Goal: Check status: Check status

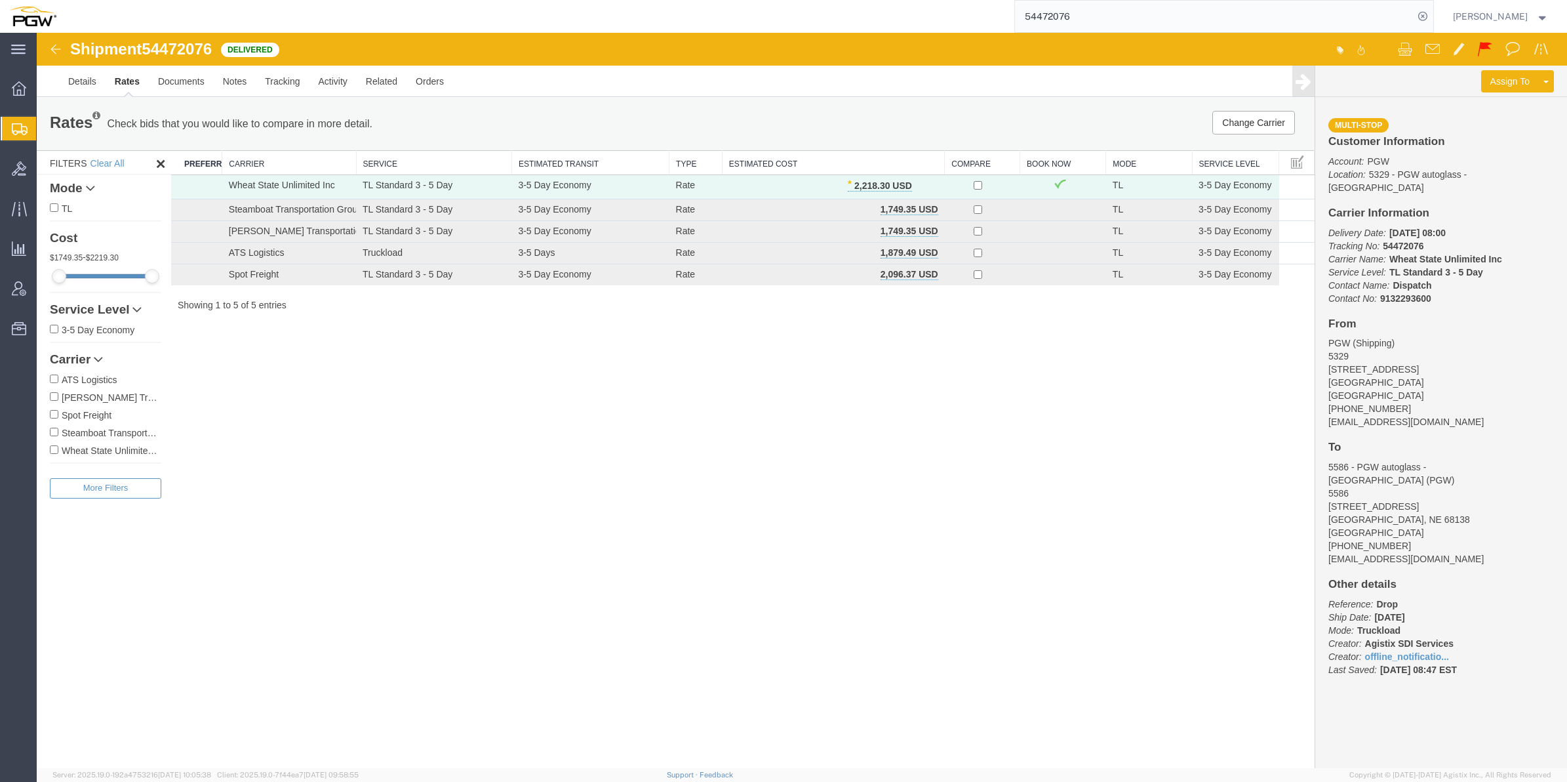
click at [0, 0] on span "Shipment Manager" at bounding box center [0, 0] width 0 height 0
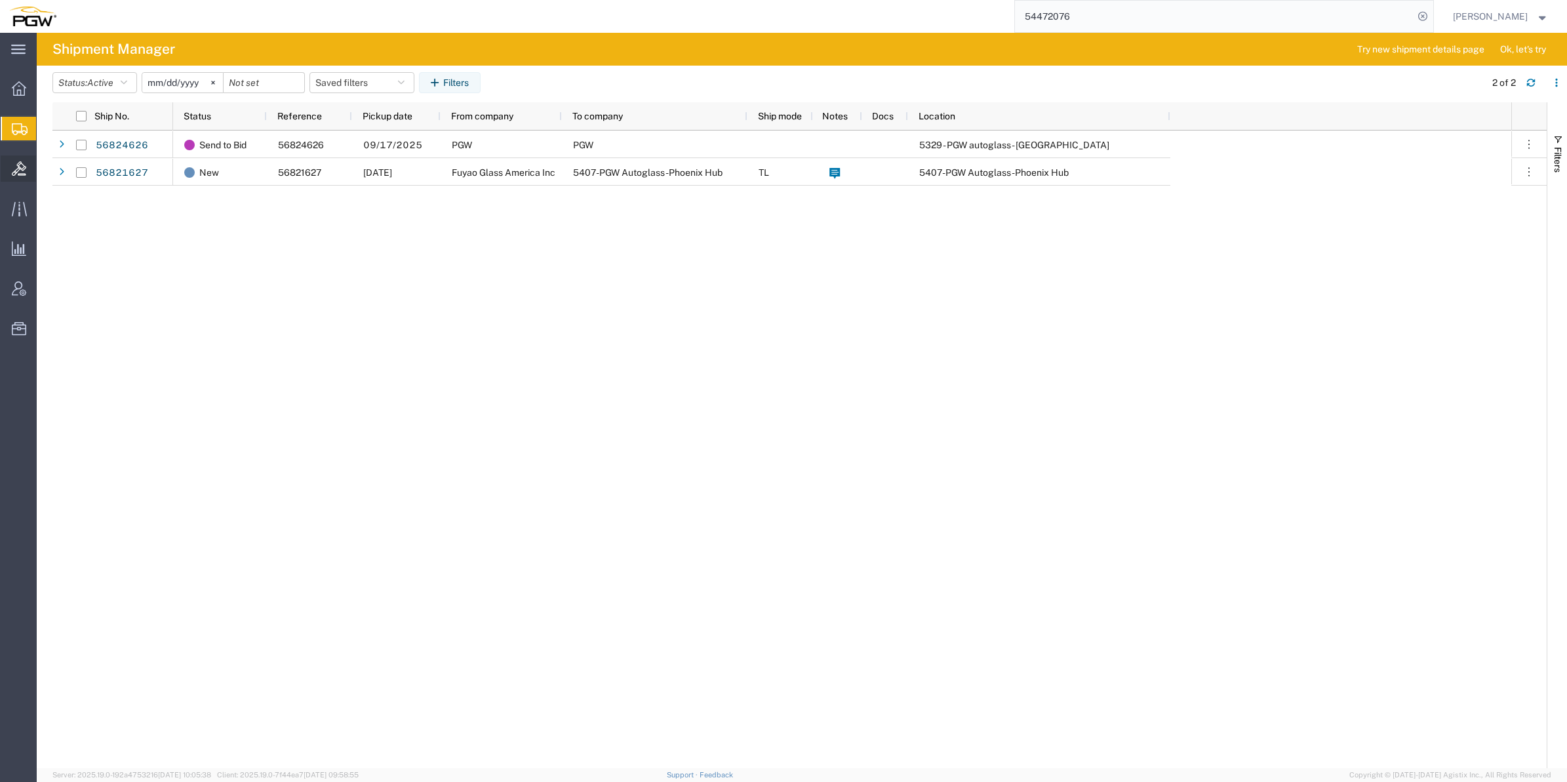
click at [45, 168] on span "Bids" at bounding box center [40, 168] width 9 height 26
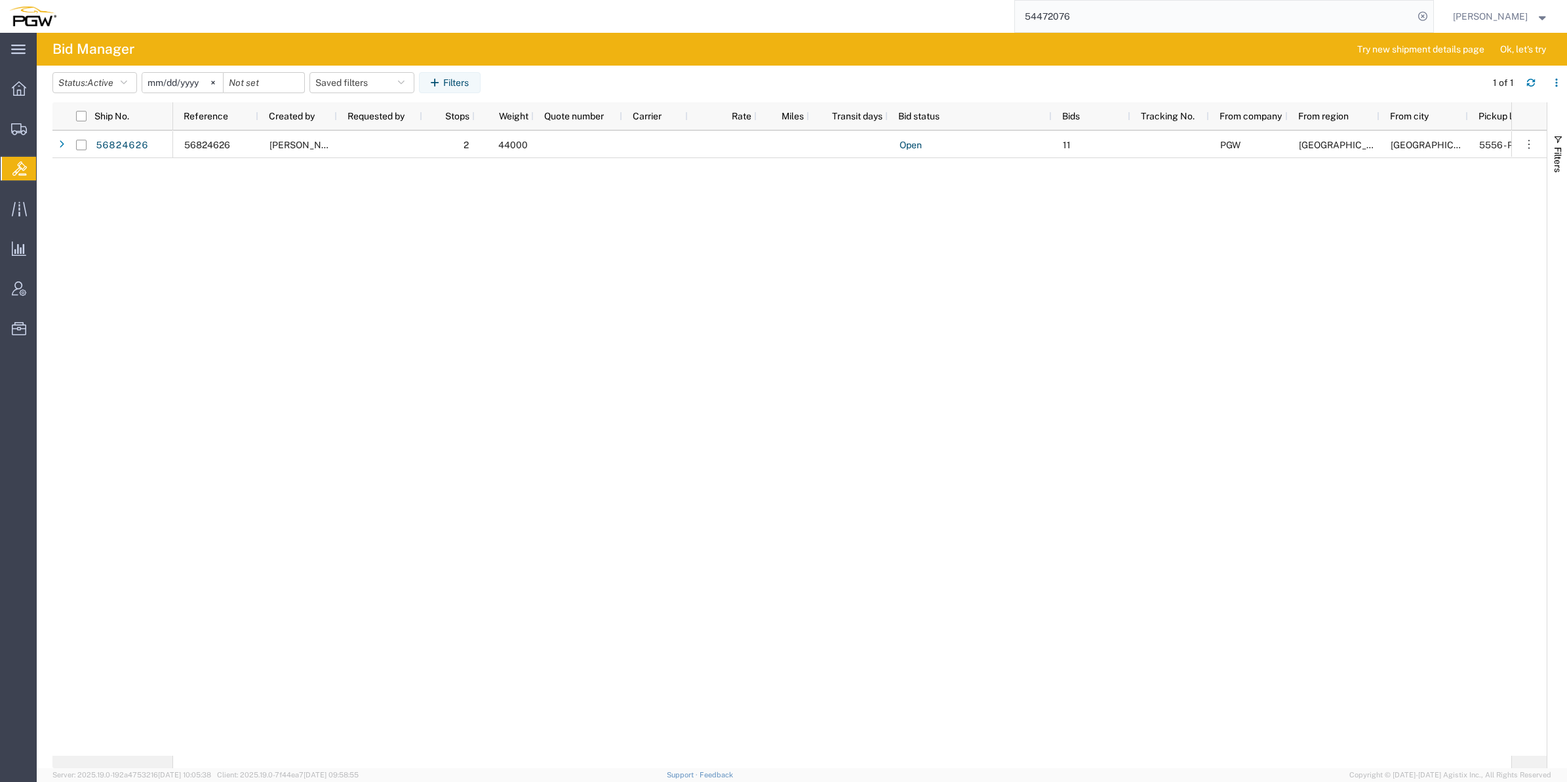
click at [448, 315] on div "56824626 Jesse Dawson 2 44000 Open 11 PGW North America West Hartford 5556 - PG…" at bounding box center [842, 442] width 1338 height 625
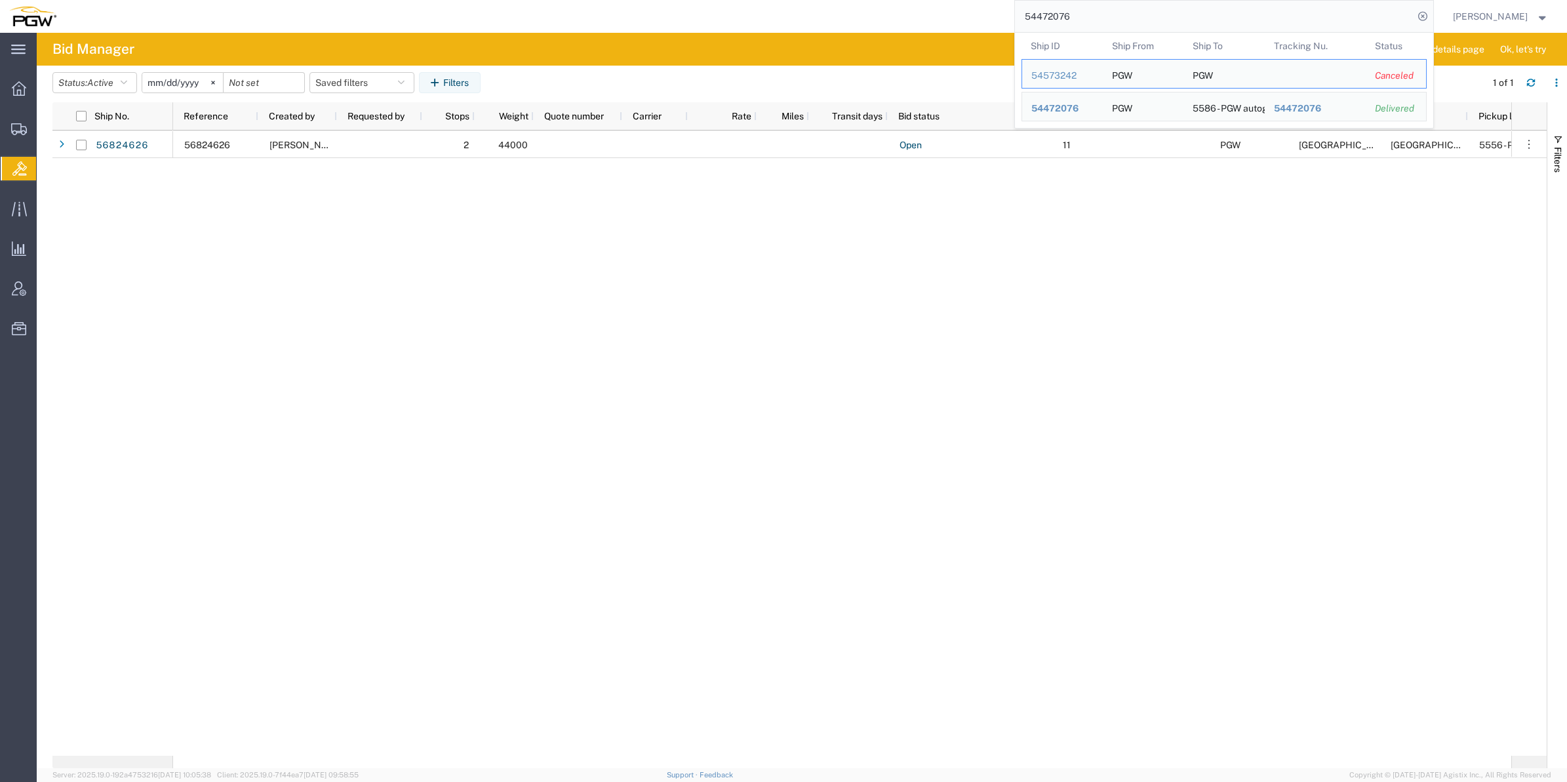
drag, startPoint x: 1062, startPoint y: 18, endPoint x: 969, endPoint y: 18, distance: 93.8
click at [969, 18] on div "54472076 Ship ID Ship From Ship To Tracking Nu. Status Ship ID 54573242 Ship Fr…" at bounding box center [750, 16] width 1369 height 33
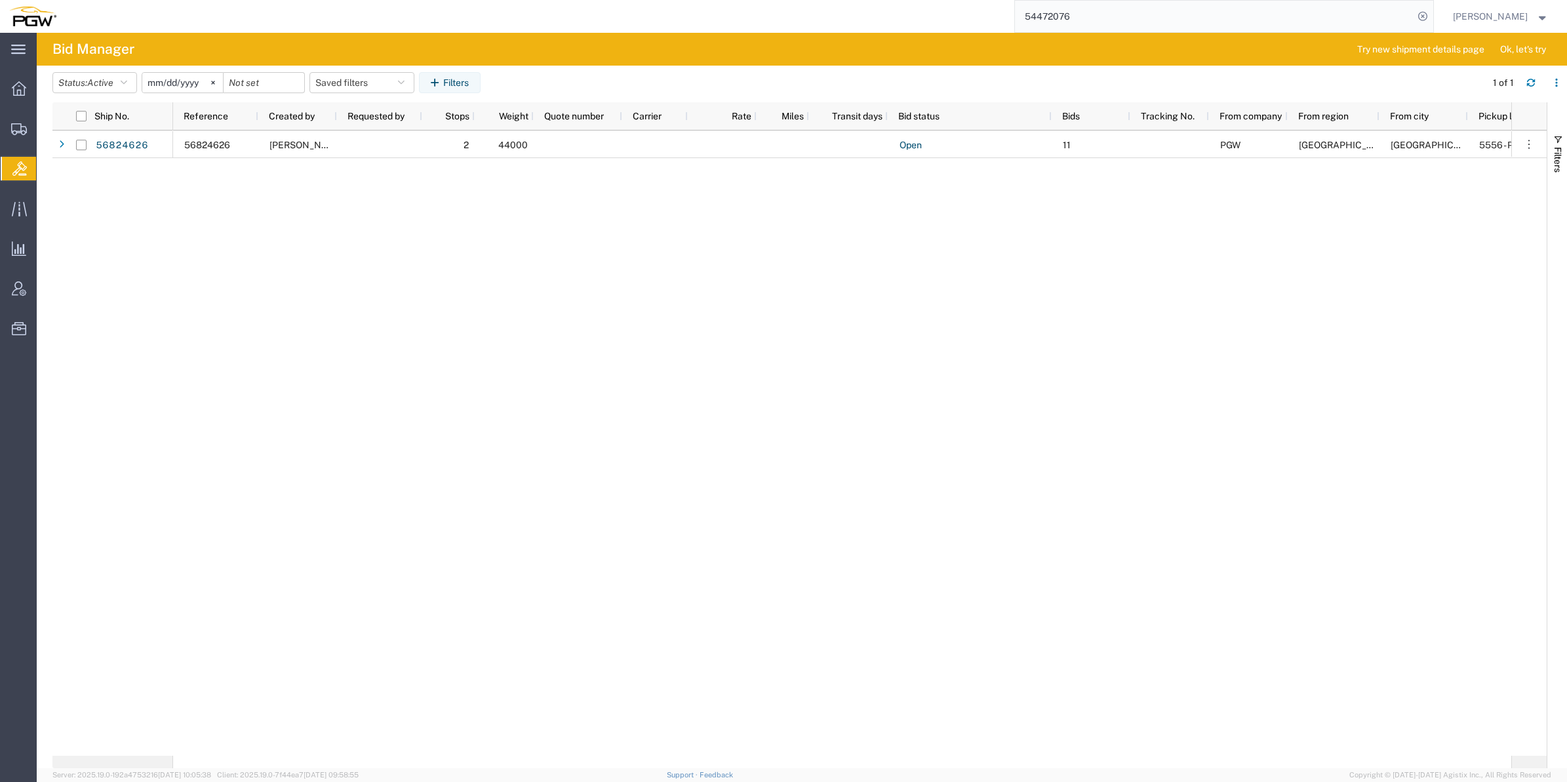
paste input "6564945"
click at [1414, 14] on icon at bounding box center [1423, 16] width 18 height 18
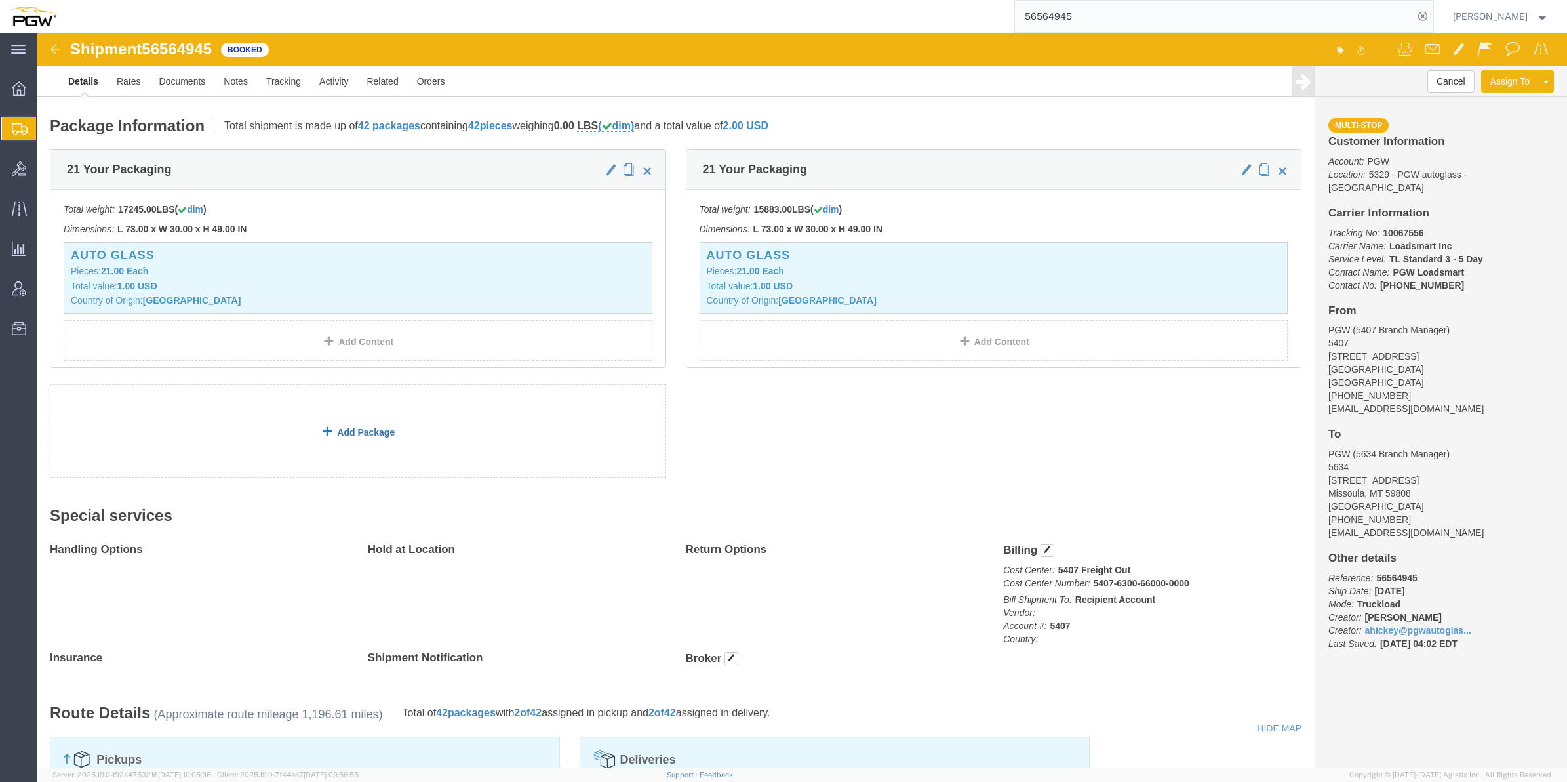
scroll to position [410, 0]
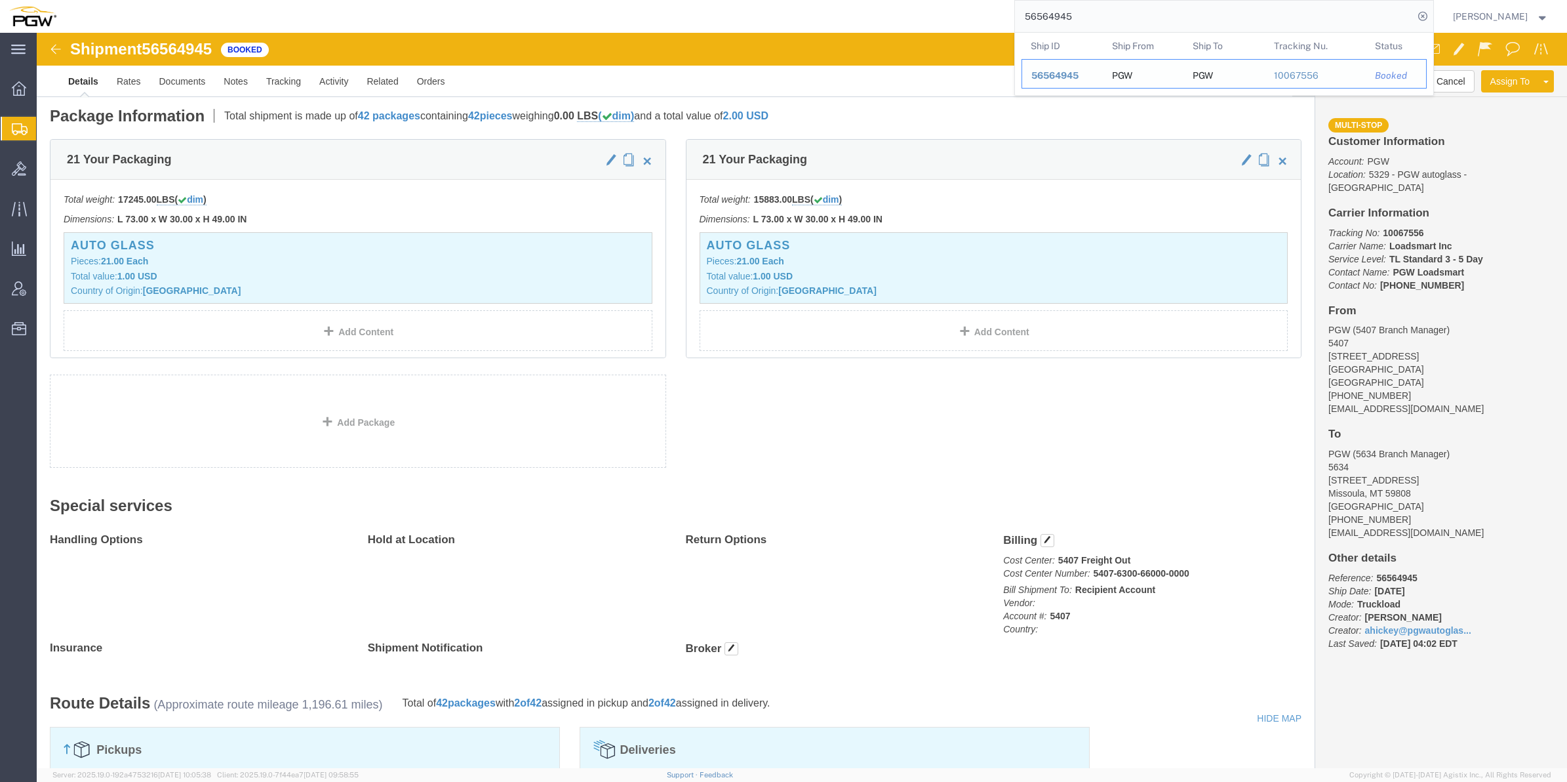
click at [1033, 77] on span "56564945" at bounding box center [1054, 75] width 47 height 10
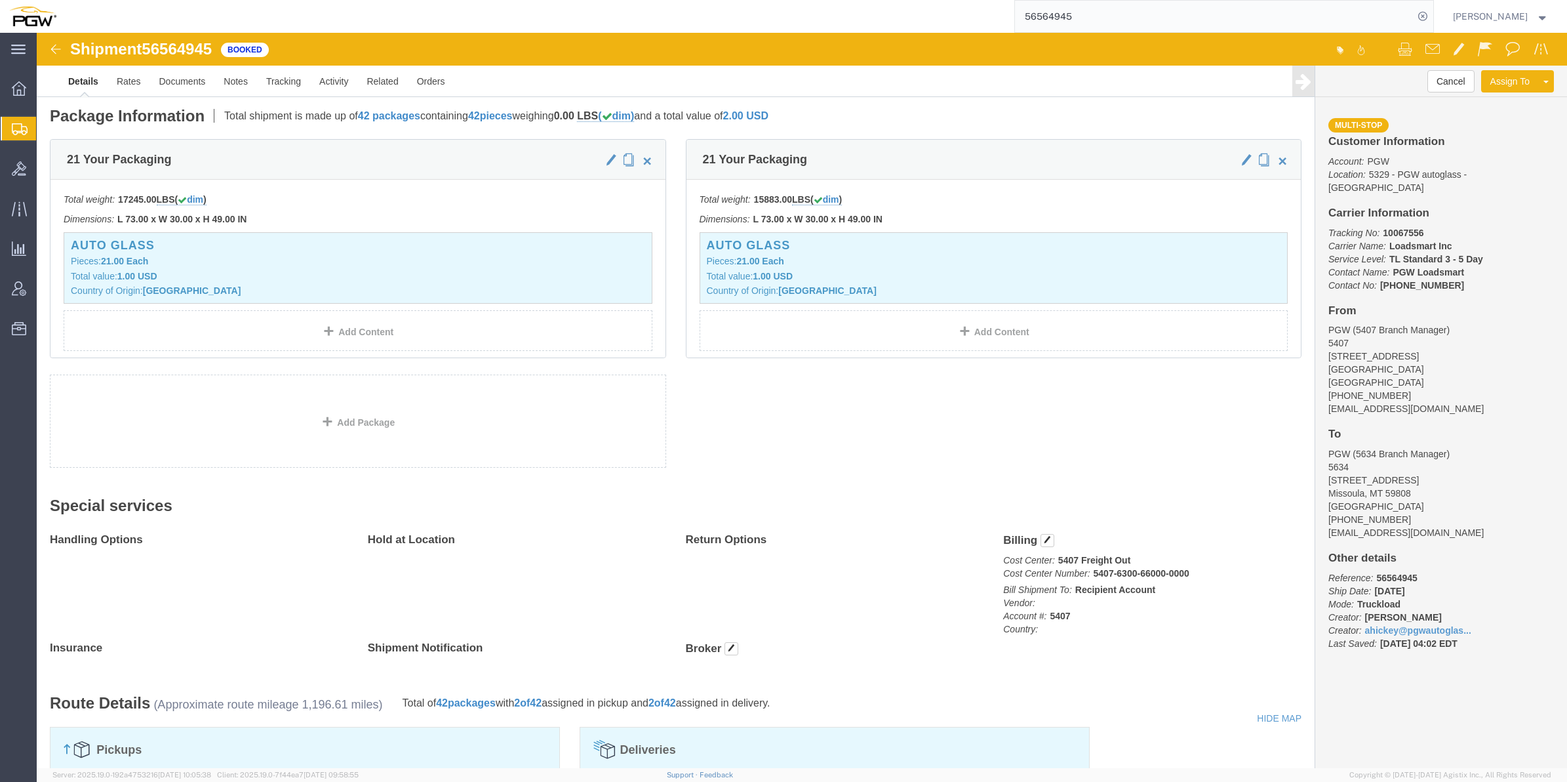
click at [1015, 14] on input "56564945" at bounding box center [1214, 16] width 399 height 31
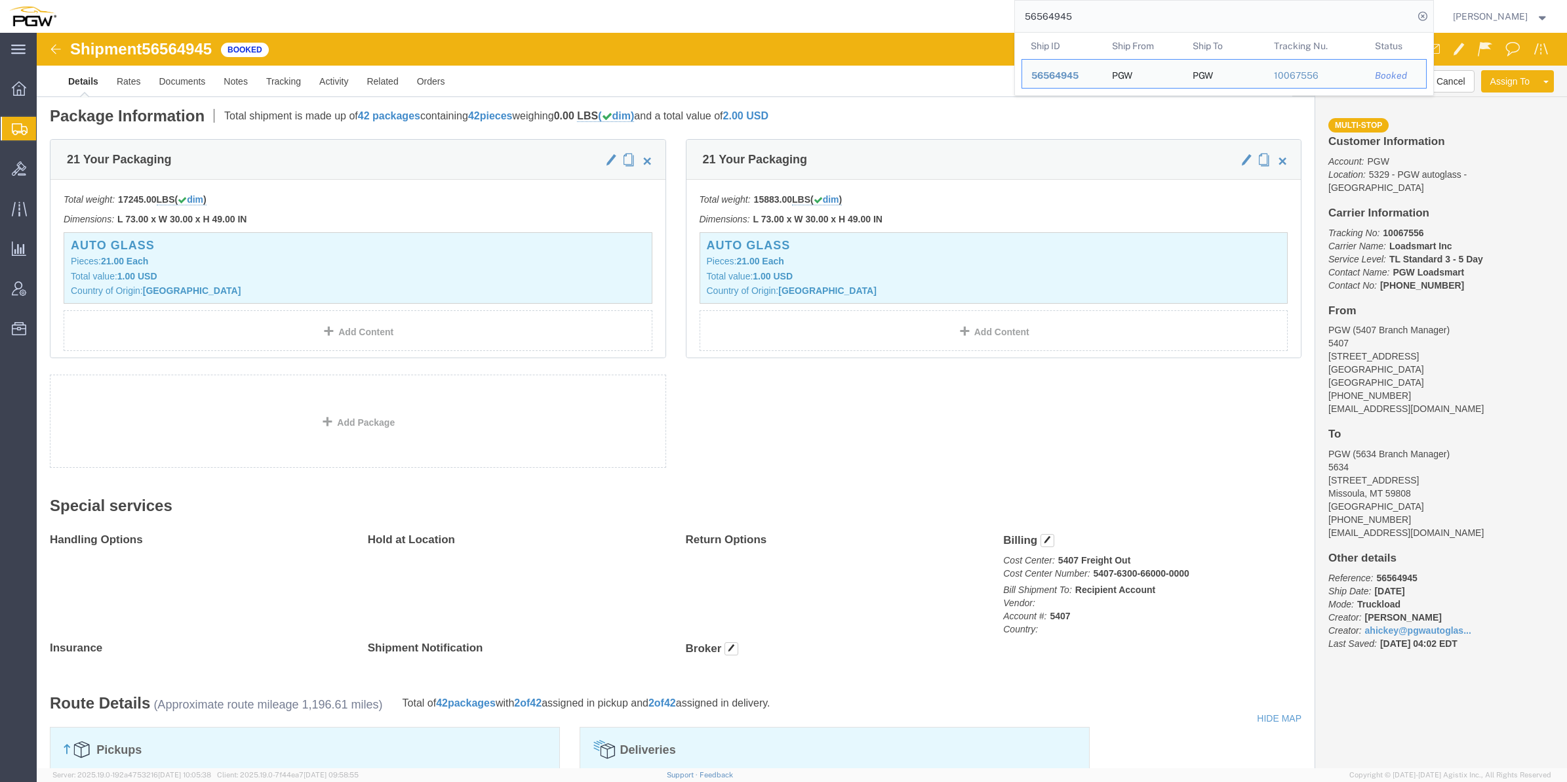
drag, startPoint x: 1041, startPoint y: 13, endPoint x: 1000, endPoint y: 16, distance: 40.8
click at [963, 14] on div "56564945 Ship ID Ship From Ship To Tracking Nu. Status Ship ID 56564945 Ship Fr…" at bounding box center [750, 16] width 1369 height 33
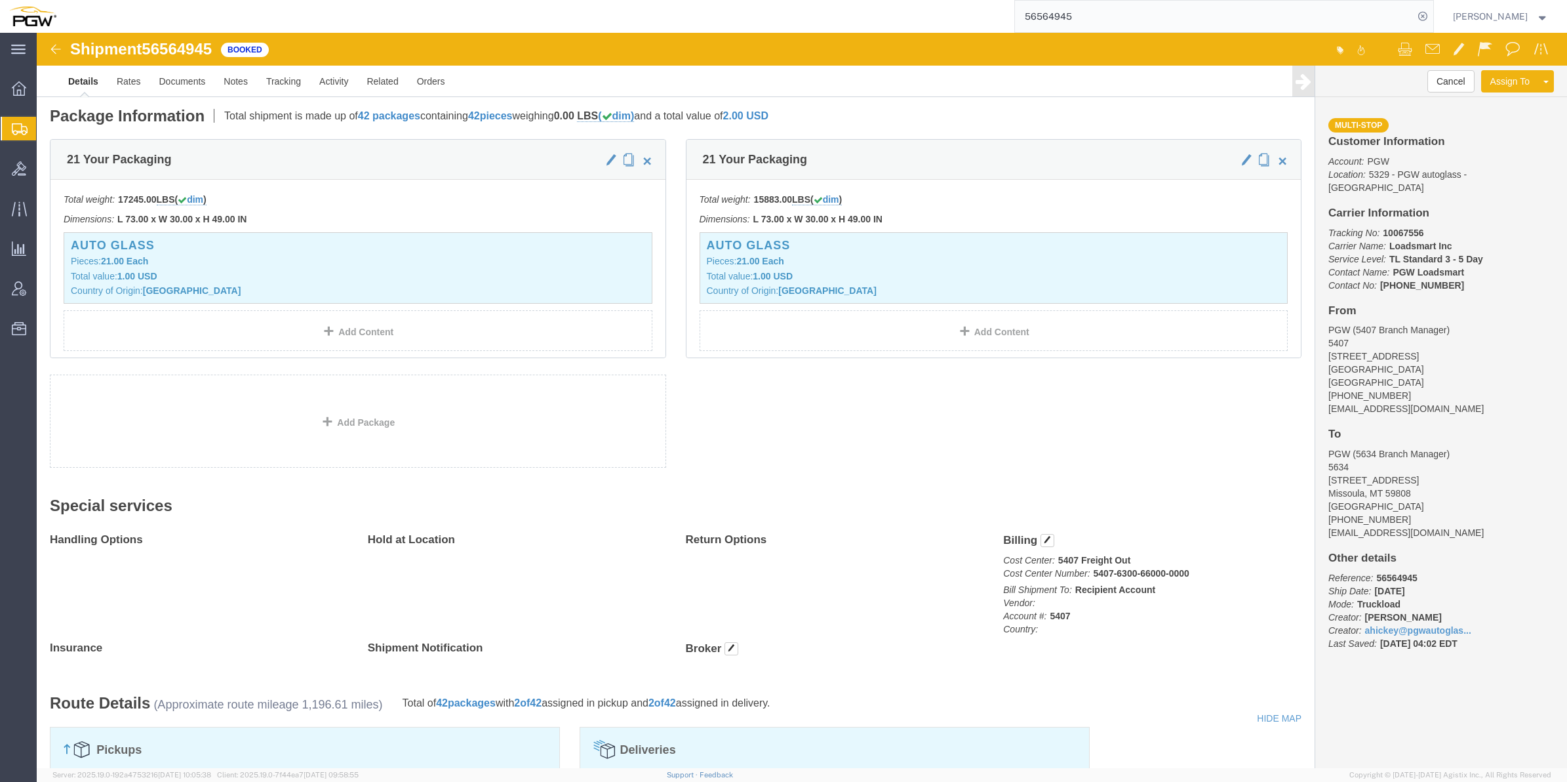
paste input "79158"
type input "56579158"
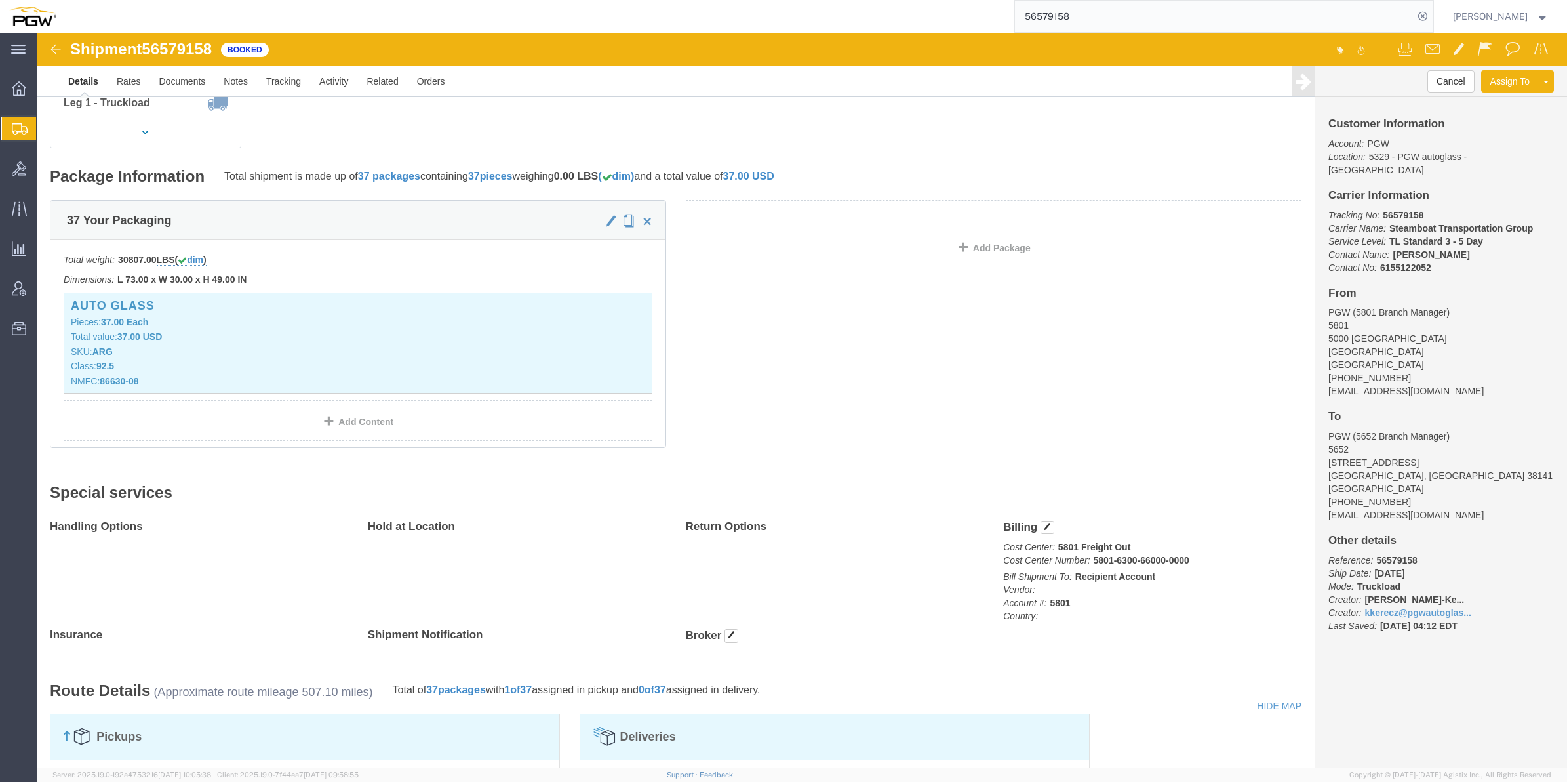
scroll to position [246, 0]
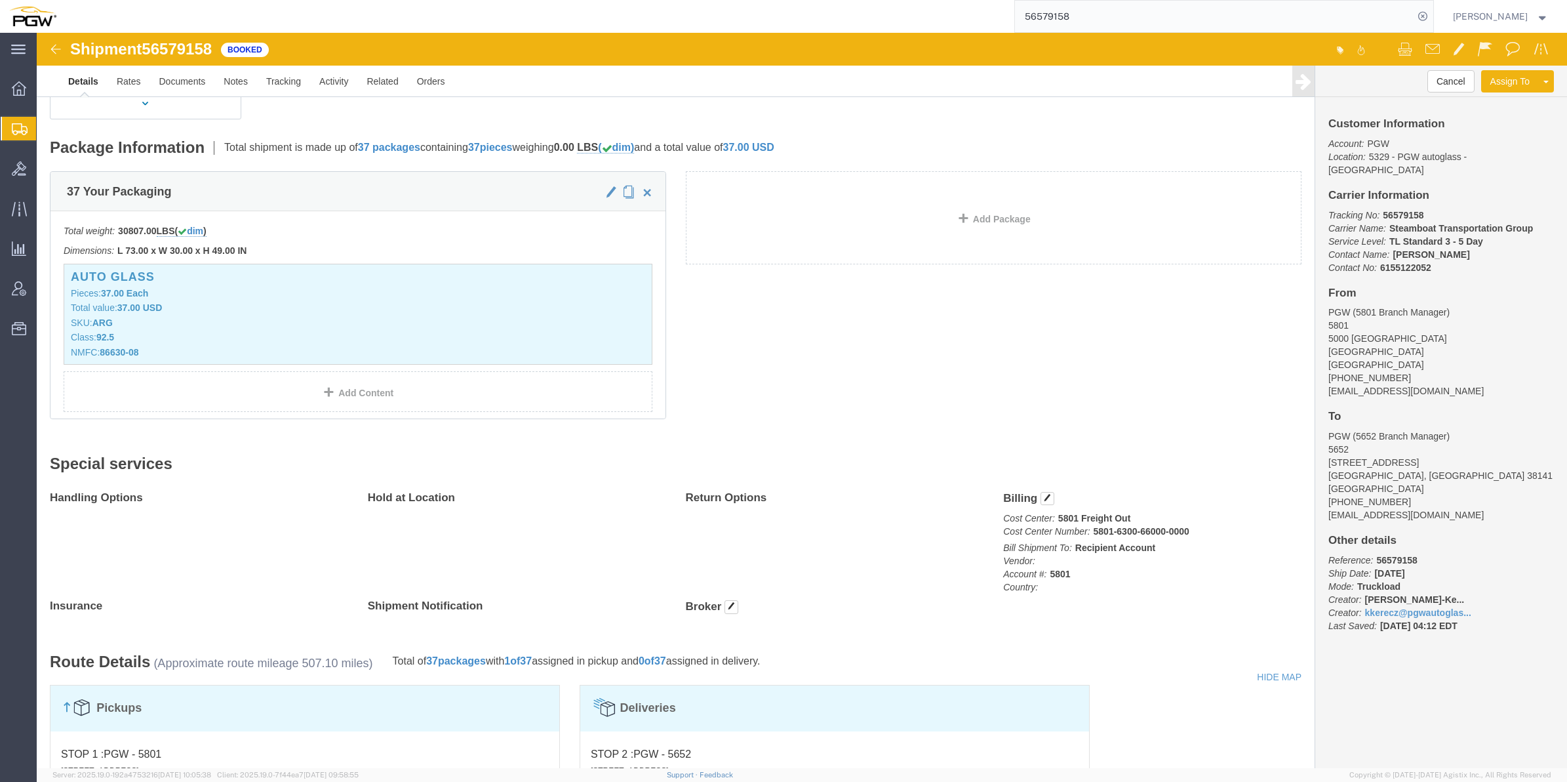
click b "5801-6300-66000-0000"
drag, startPoint x: 1080, startPoint y: 502, endPoint x: 1071, endPoint y: 502, distance: 8.5
click b "5801-6300-66000-0000"
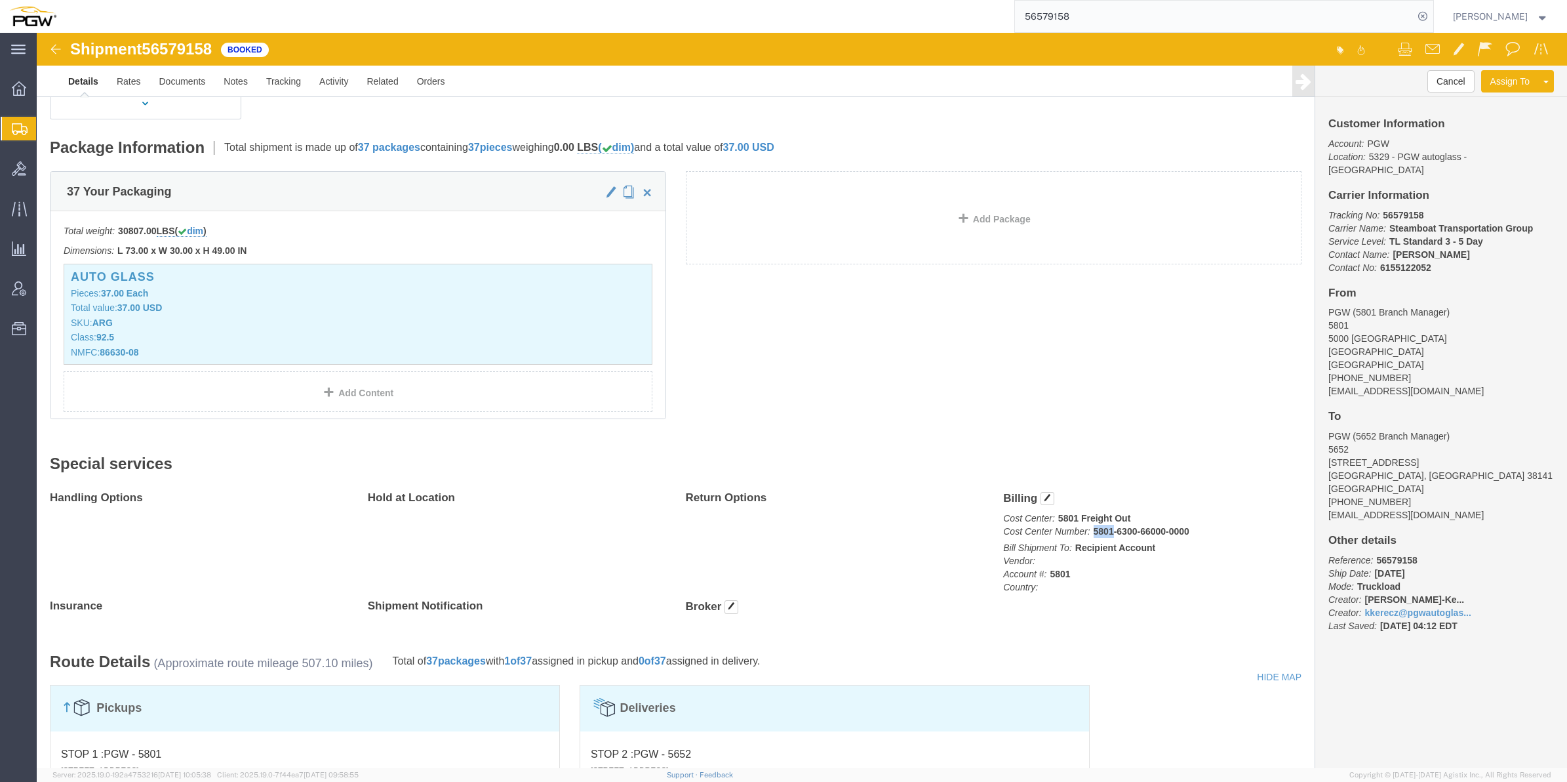
click b "5801-6300-66000-0000"
copy b "5801"
drag, startPoint x: 1168, startPoint y: 497, endPoint x: 1062, endPoint y: 504, distance: 105.8
click p "Cost Center: 5801 Freight Out Cost Center Number: 5801-6300-66000-0000"
drag, startPoint x: 1062, startPoint y: 504, endPoint x: 1116, endPoint y: 459, distance: 69.9
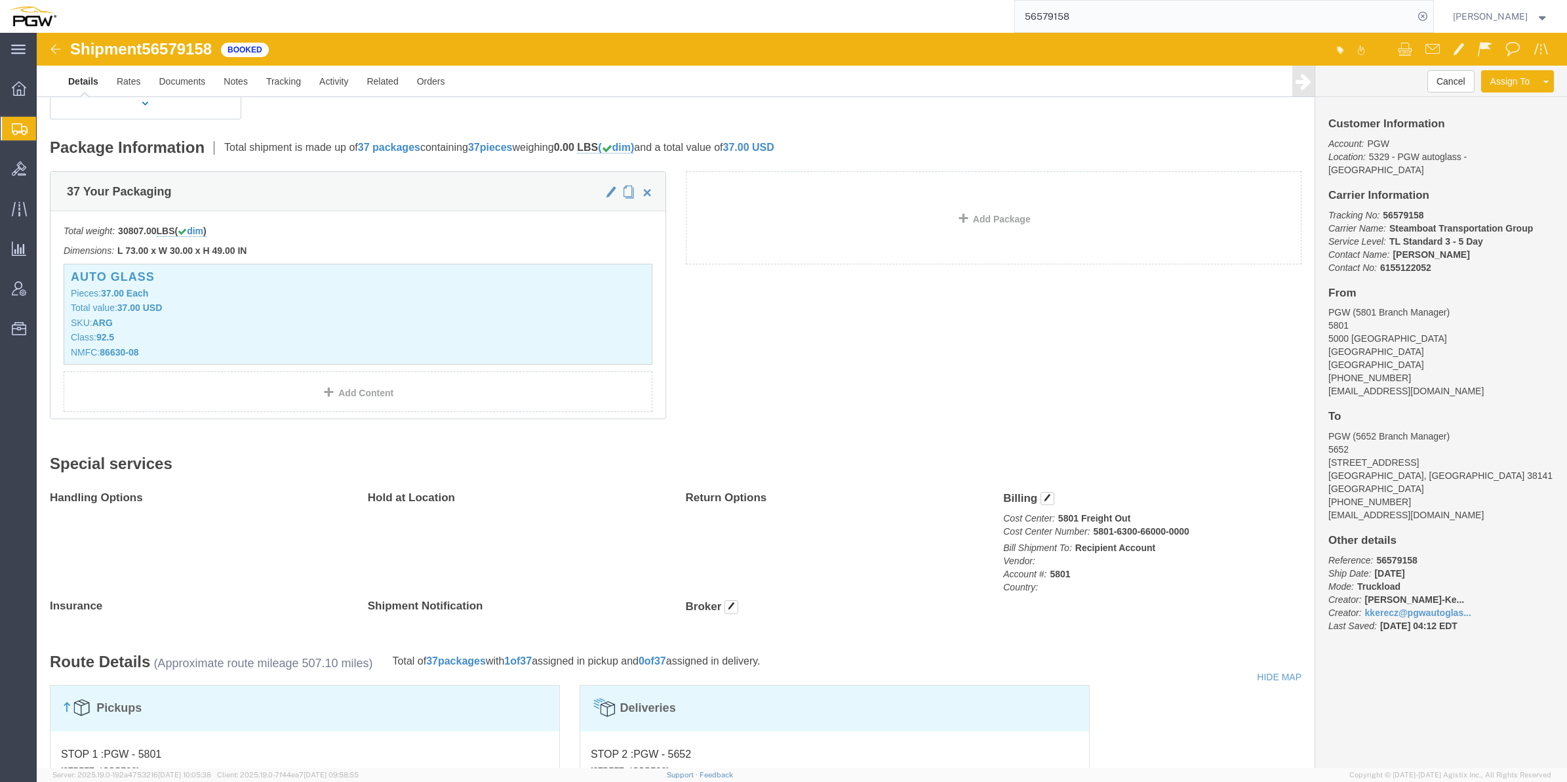
click div "Special services Handling Options Hold at Location Return Options Billing Cost …"
drag, startPoint x: 1146, startPoint y: 498, endPoint x: 1064, endPoint y: 498, distance: 82.0
click b "5801-6300-66000-0000"
drag, startPoint x: 1064, startPoint y: 498, endPoint x: 1073, endPoint y: 500, distance: 9.9
click b "5801-6300-66000-0000"
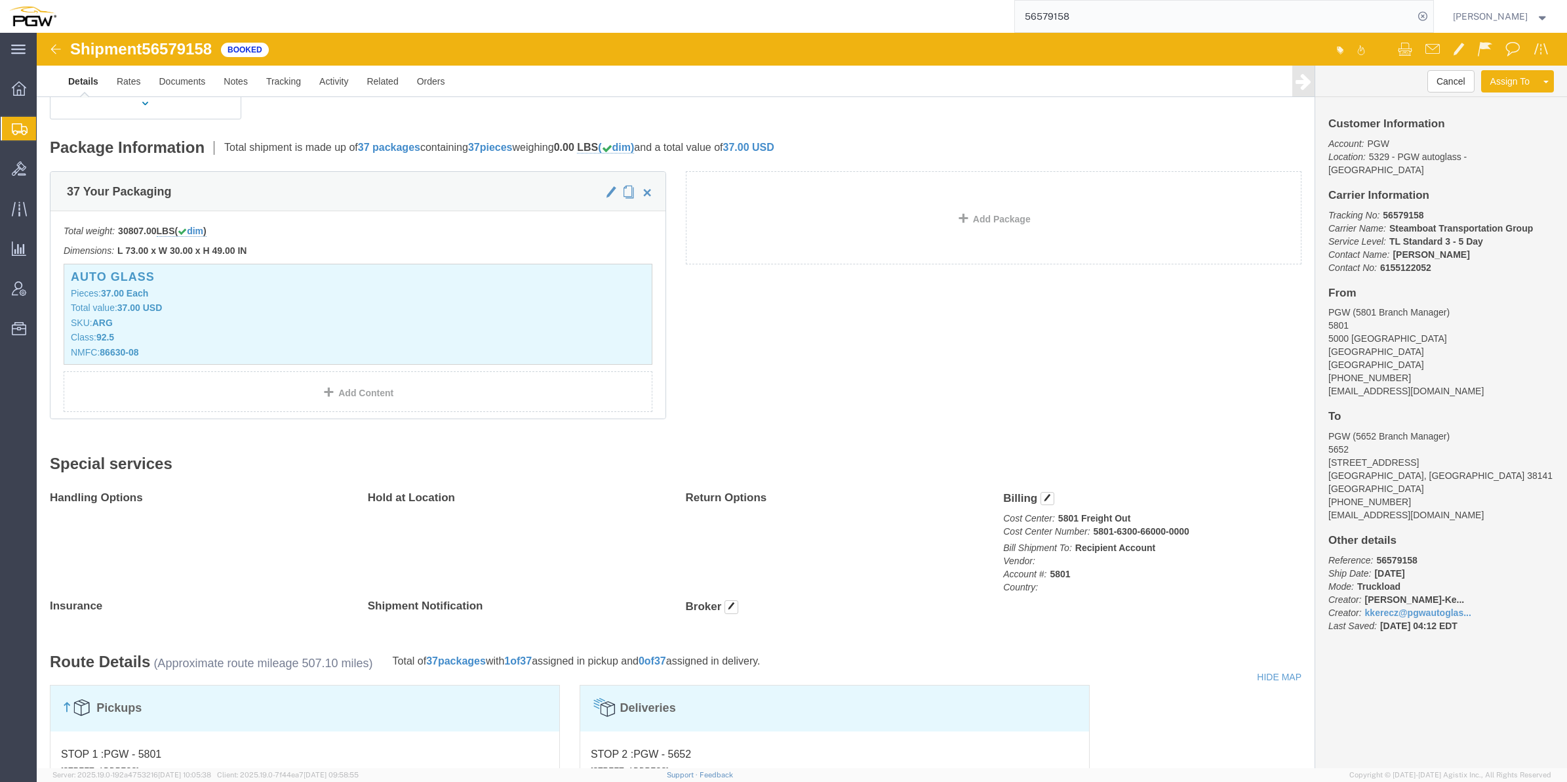
drag, startPoint x: 1070, startPoint y: 503, endPoint x: 1149, endPoint y: 502, distance: 79.4
click p "Cost Center: 5801 Freight Out Cost Center Number: 5801-6300-66000-0000"
drag, startPoint x: 1149, startPoint y: 500, endPoint x: 1058, endPoint y: 502, distance: 90.5
click p "Cost Center: 5801 Freight Out Cost Center Number: 5801-6300-66000-0000"
copy b "5801-6300-66000-0000"
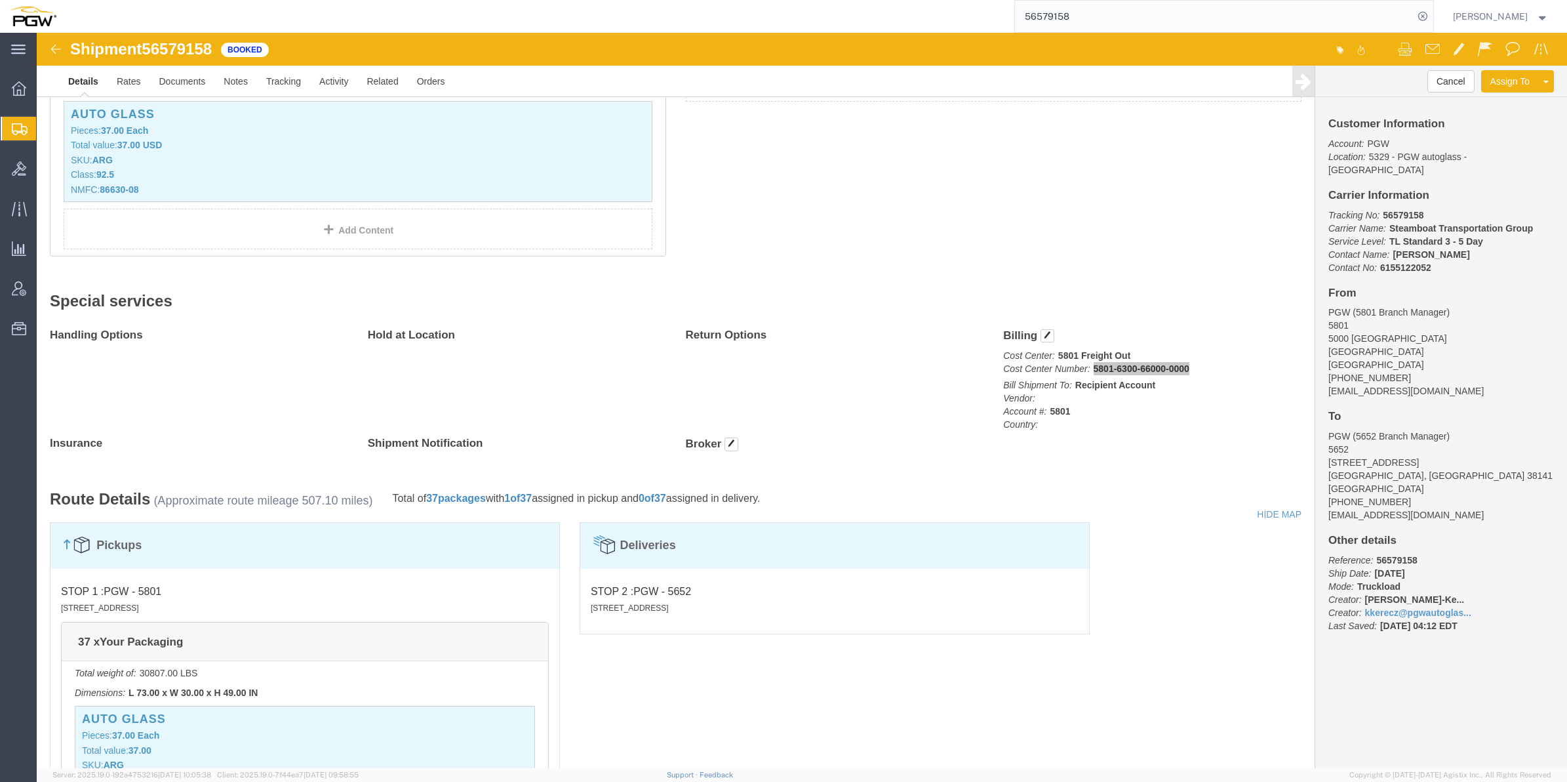
scroll to position [410, 0]
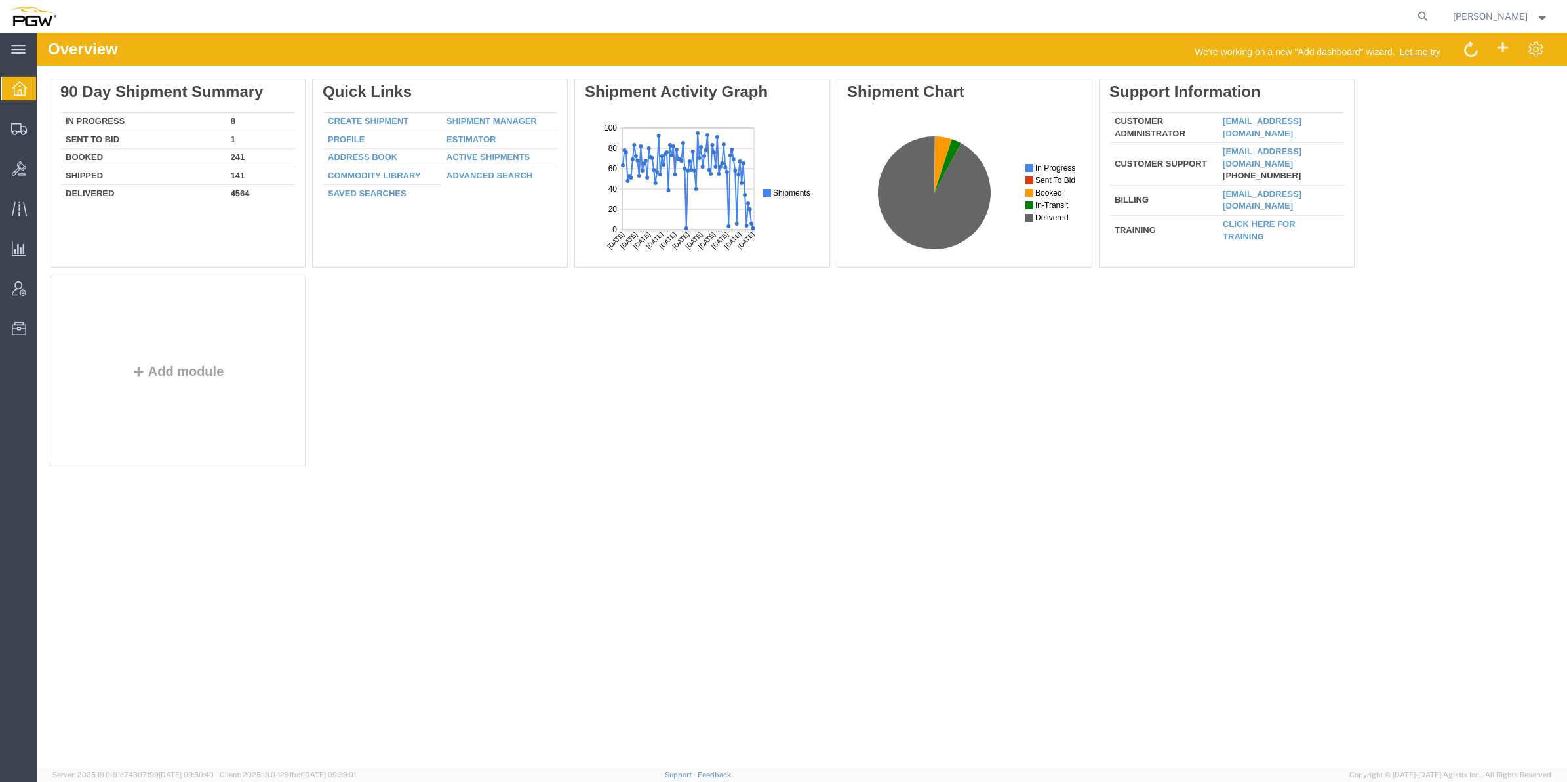
click at [4, 100] on link "Overview" at bounding box center [18, 88] width 35 height 26
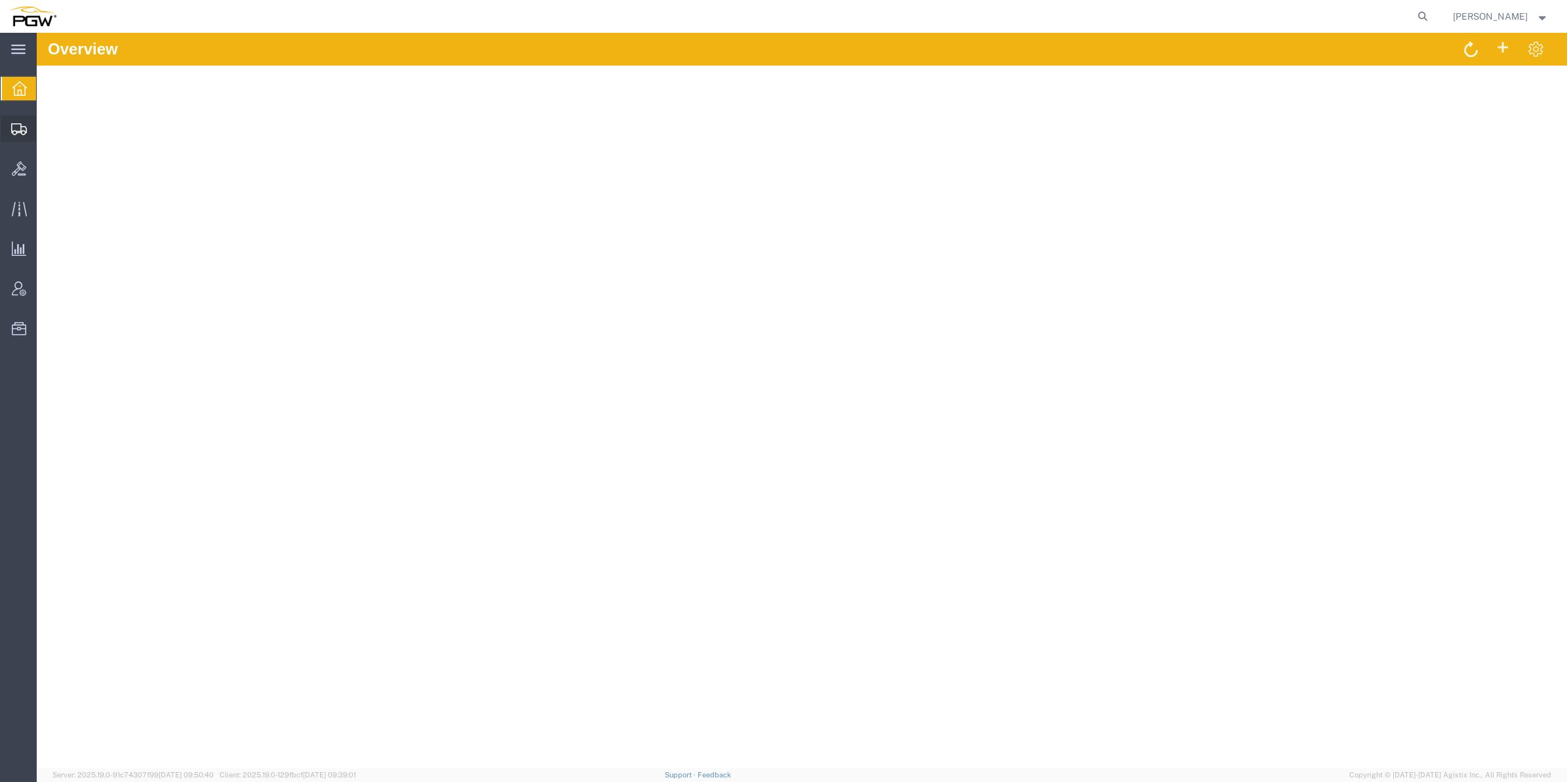
click at [15, 116] on div at bounding box center [19, 128] width 37 height 26
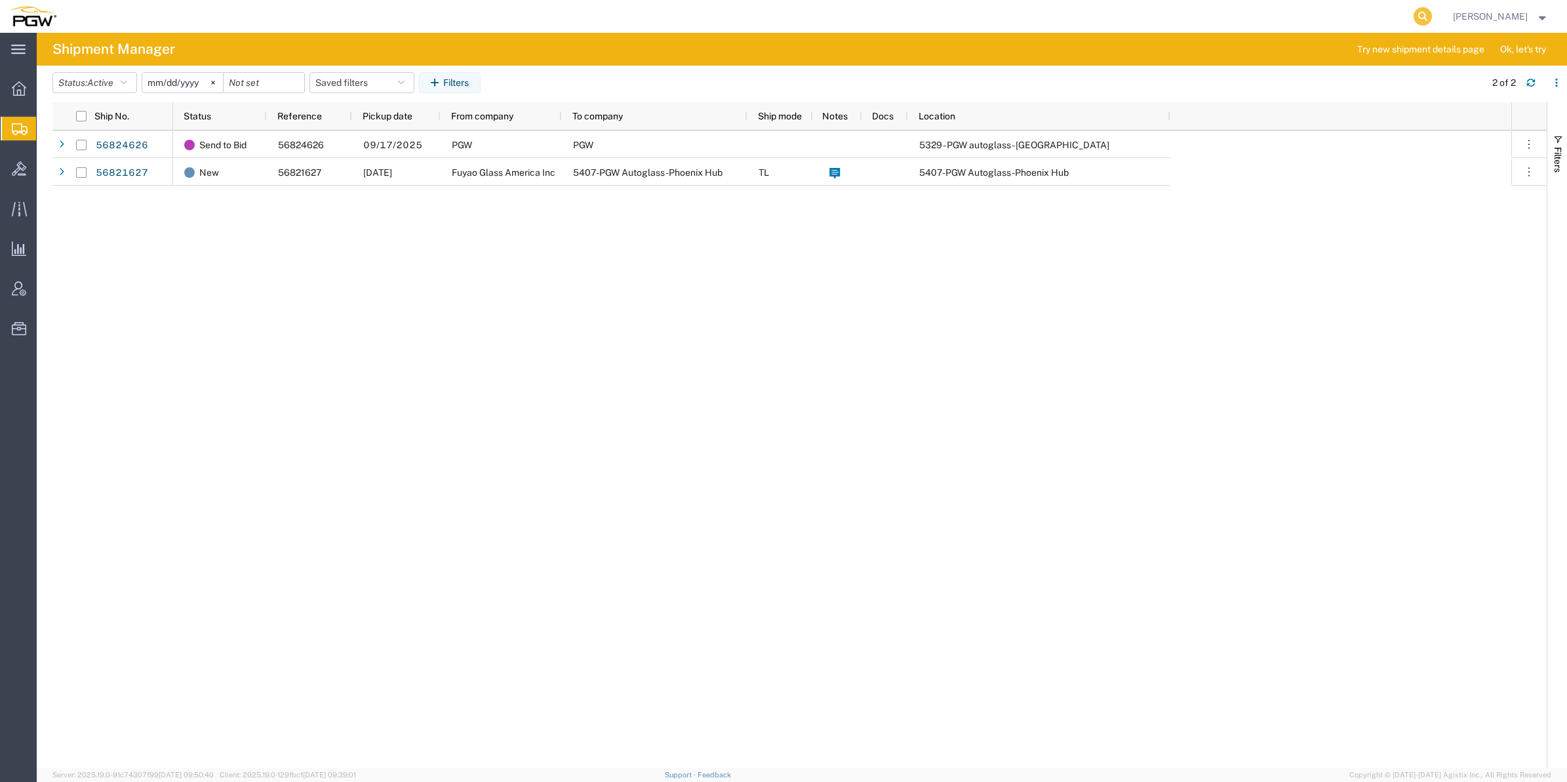
drag, startPoint x: 1374, startPoint y: 14, endPoint x: 1387, endPoint y: 18, distance: 12.9
click at [1382, 18] on agx-global-search at bounding box center [1224, 16] width 420 height 33
click at [1414, 18] on icon at bounding box center [1423, 16] width 18 height 18
paste input "56765370"
type input "56765370"
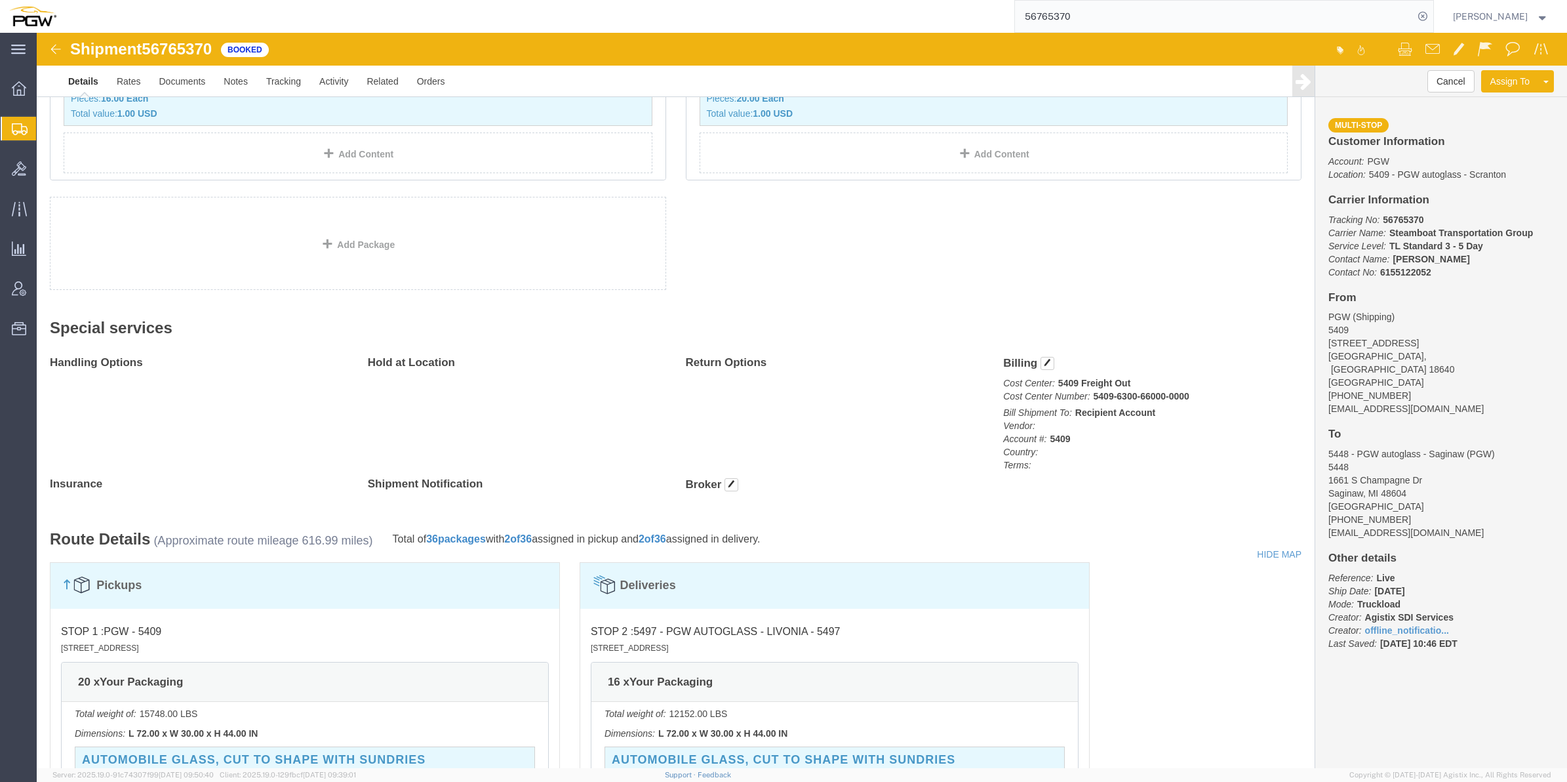
scroll to position [574, 0]
click p "Cost Center: 5409 Freight Out Cost Center Number: 5409-6300-66000-0000"
click b "5409-6300-66000-0000"
drag, startPoint x: 1059, startPoint y: 359, endPoint x: 1067, endPoint y: 359, distance: 7.9
click b "5409-6300-66000-0000"
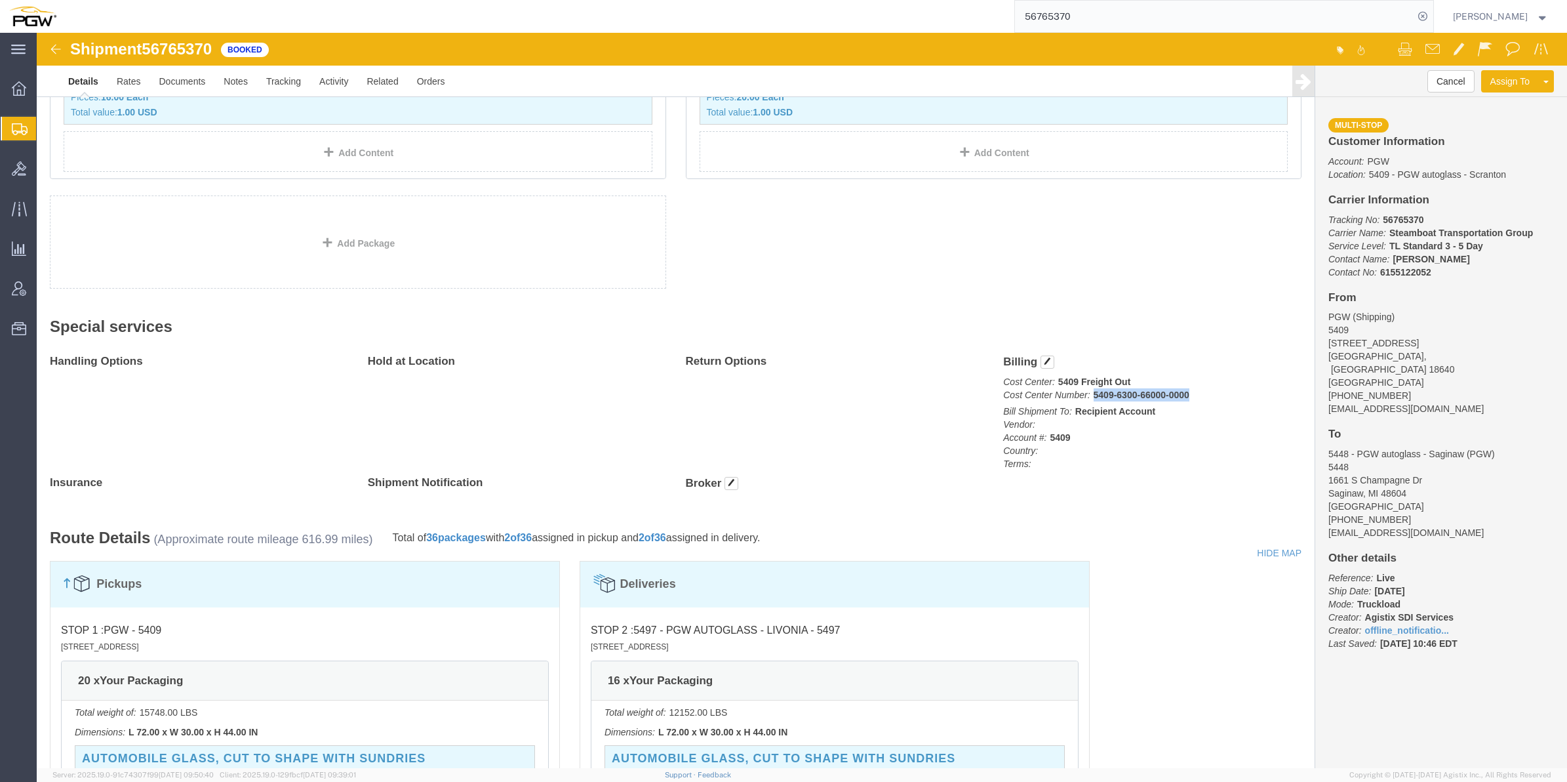
drag, startPoint x: 1153, startPoint y: 361, endPoint x: 1052, endPoint y: 361, distance: 101.6
click p "Cost Center: 5409 Freight Out Cost Center Number: 5409-6300-66000-0000"
drag, startPoint x: 1057, startPoint y: 357, endPoint x: 1026, endPoint y: 379, distance: 38.2
click icon "Bill Shipment To:"
drag, startPoint x: 1050, startPoint y: 363, endPoint x: 1144, endPoint y: 365, distance: 93.8
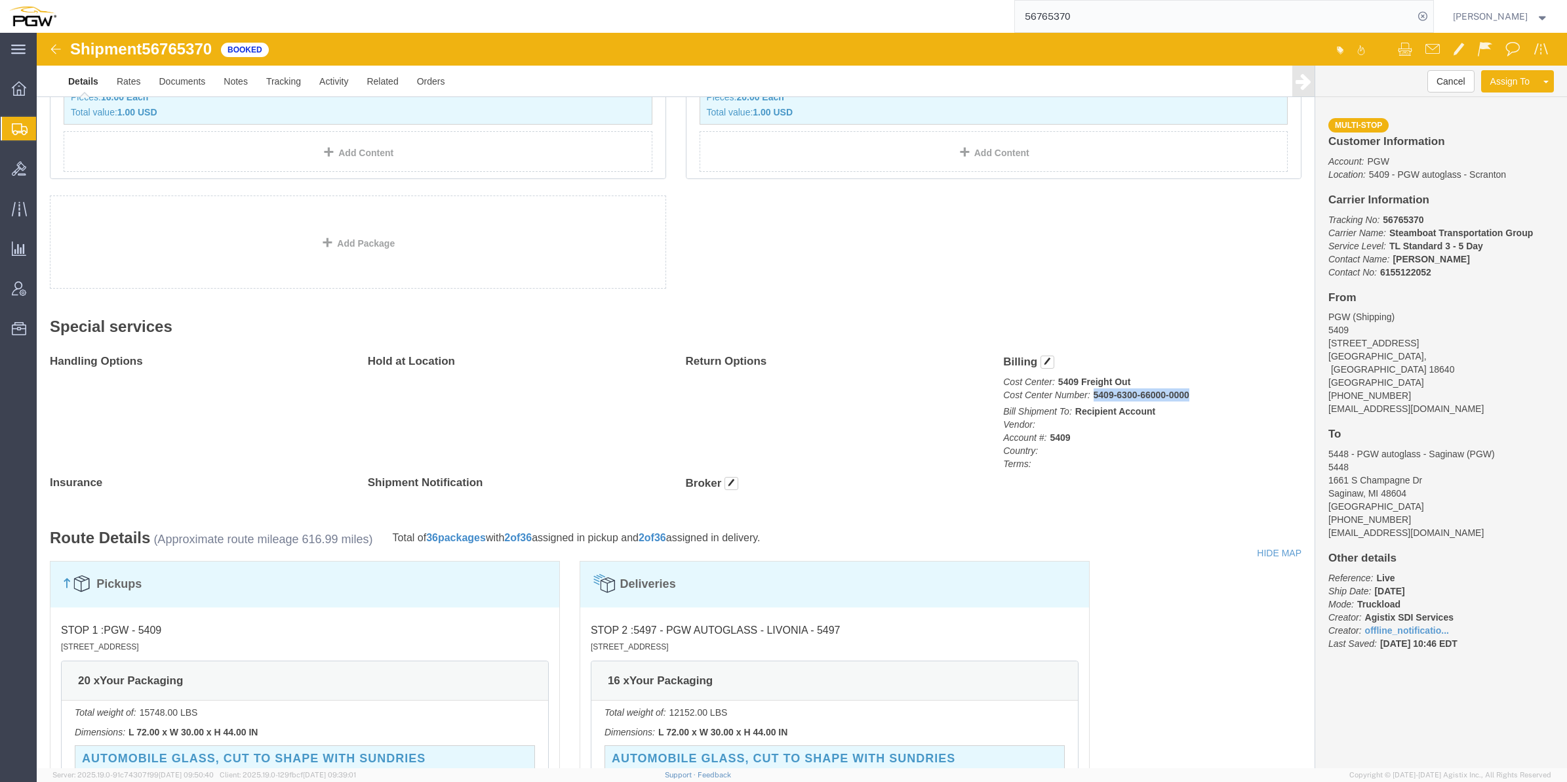
click b "5409-6300-66000-0000"
drag, startPoint x: 1139, startPoint y: 365, endPoint x: 1129, endPoint y: 365, distance: 9.9
copy b "5409-6300-66000-0000"
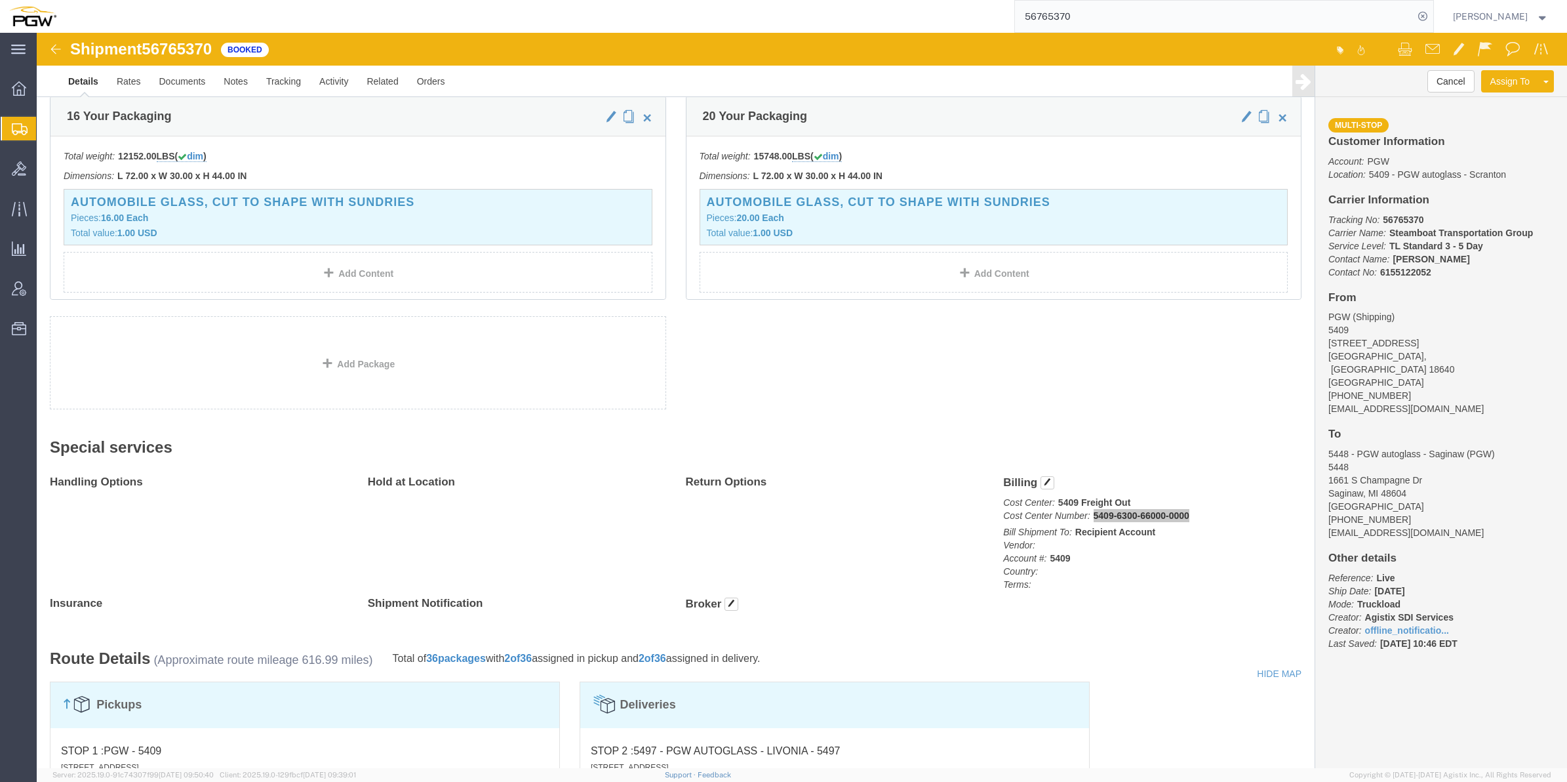
scroll to position [328, 0]
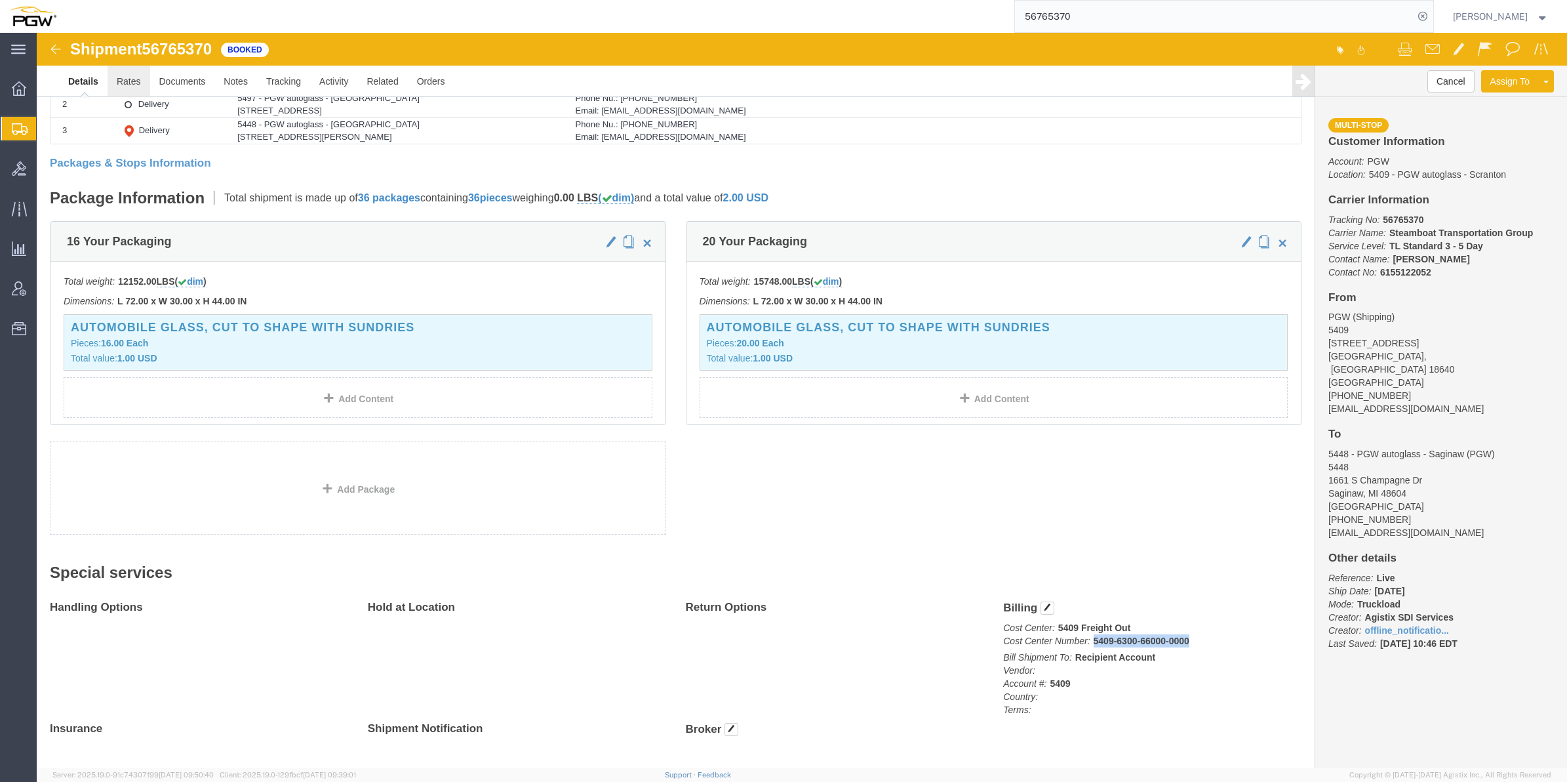
click link "Rates"
